Goal: Check status

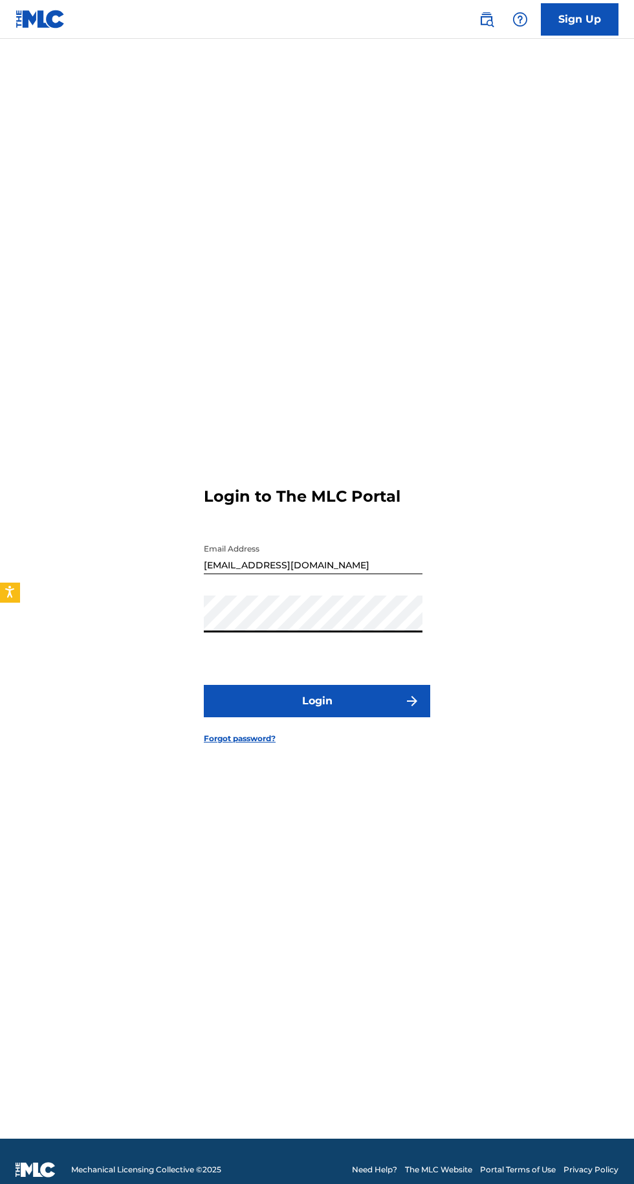
scroll to position [9, 0]
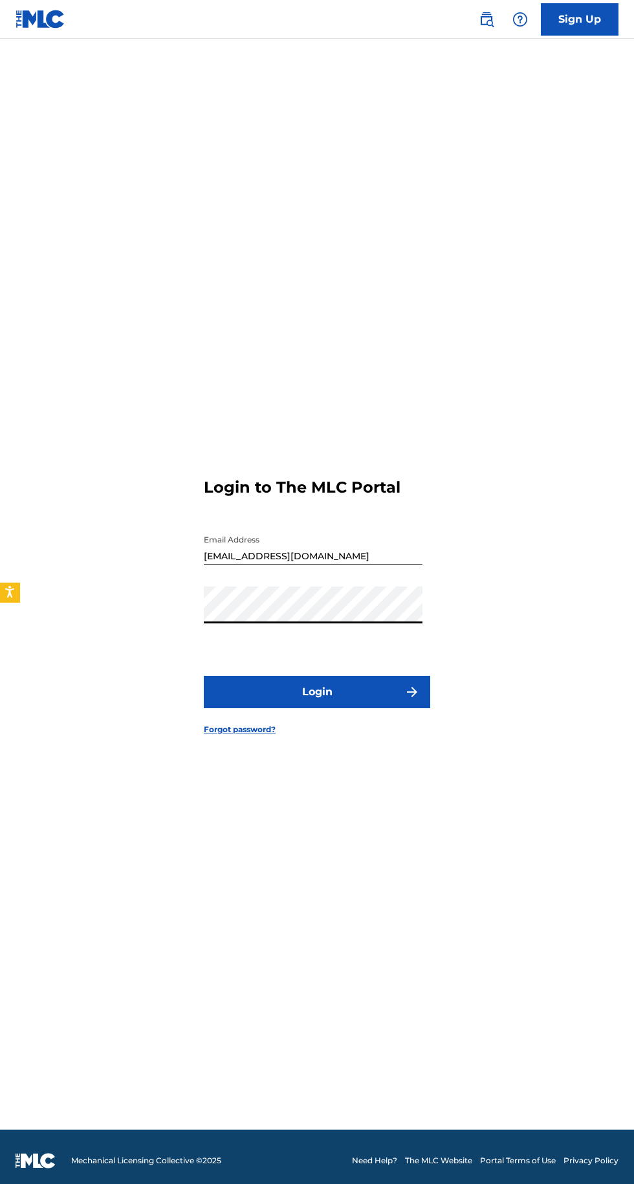
click at [405, 700] on img "submit" at bounding box center [413, 692] width 16 height 16
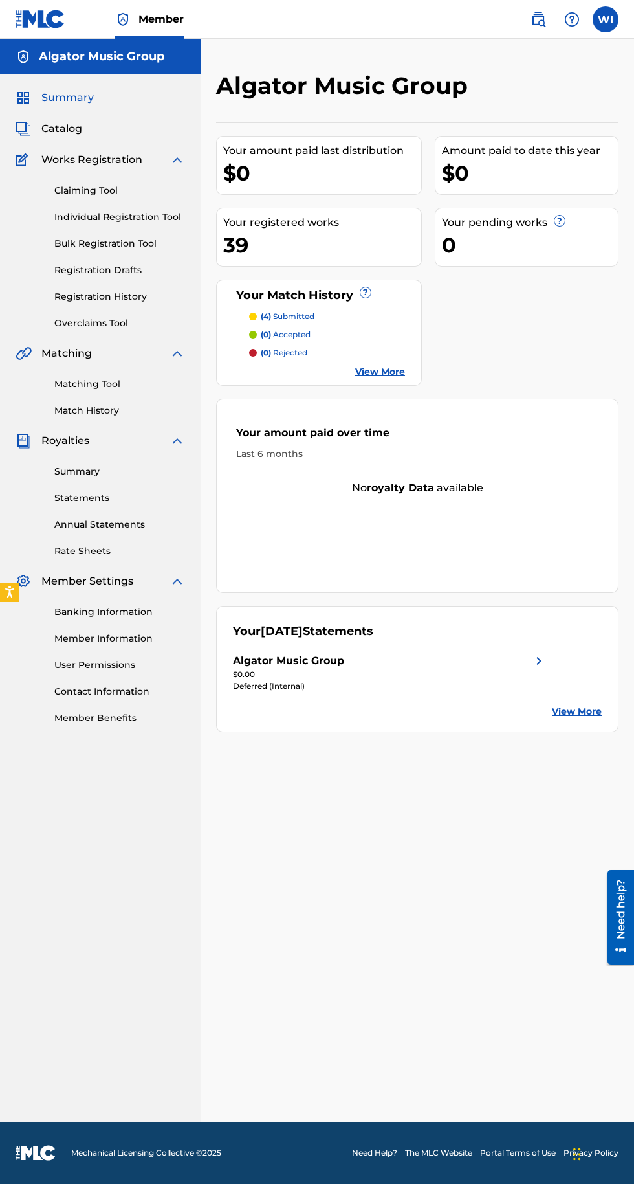
click at [570, 687] on div "Your [DATE] Statements Algator Music Group $0.00 Deferred (Internal) View More" at bounding box center [417, 669] width 403 height 126
click at [564, 706] on link "View More" at bounding box center [577, 712] width 50 height 14
click at [537, 662] on div "Algator Music Group Your amount paid last distribution $0 Amount paid to date t…" at bounding box center [418, 596] width 434 height 1051
